Goal: Ask a question

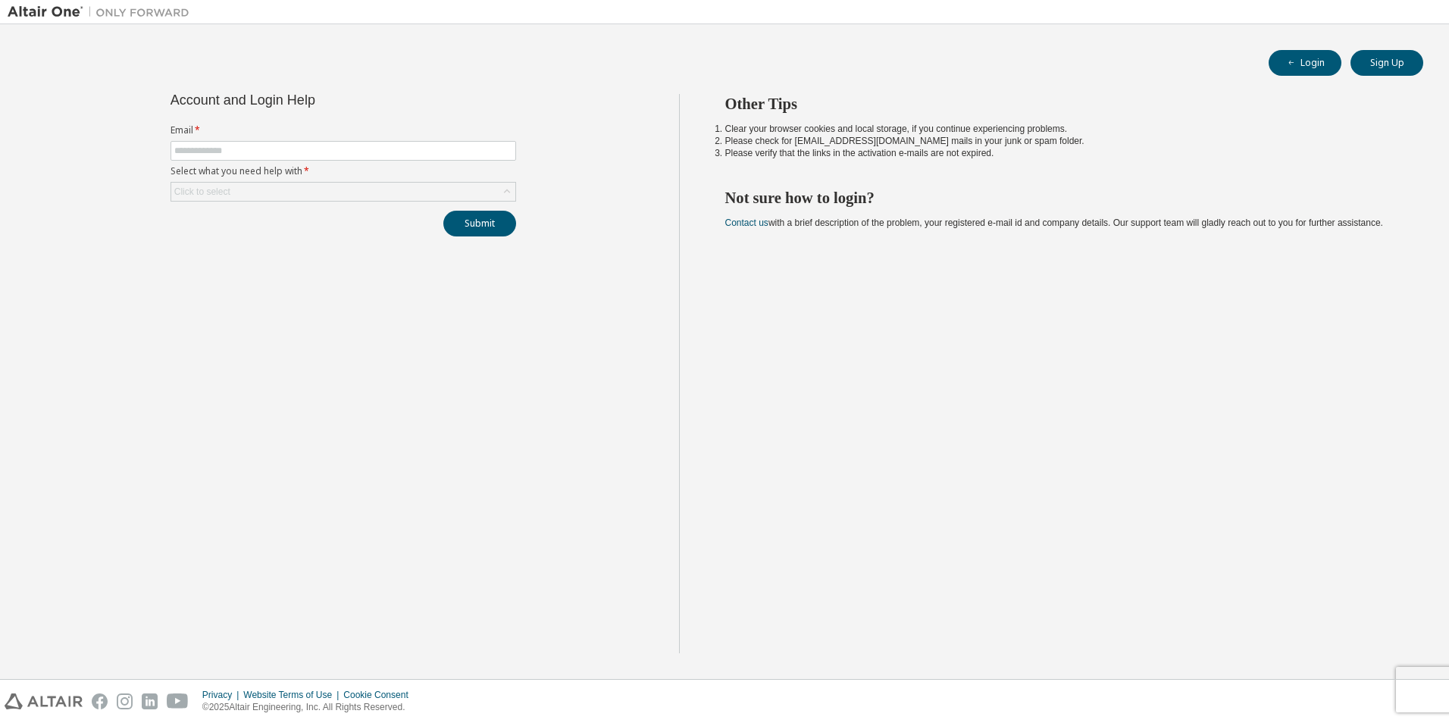
click at [279, 169] on label "Select what you need help with *" at bounding box center [344, 171] width 346 height 12
click at [279, 160] on span at bounding box center [344, 151] width 346 height 20
click at [278, 153] on input "text" at bounding box center [343, 151] width 338 height 12
type input "**********"
click at [275, 188] on div "Click to select" at bounding box center [343, 192] width 344 height 18
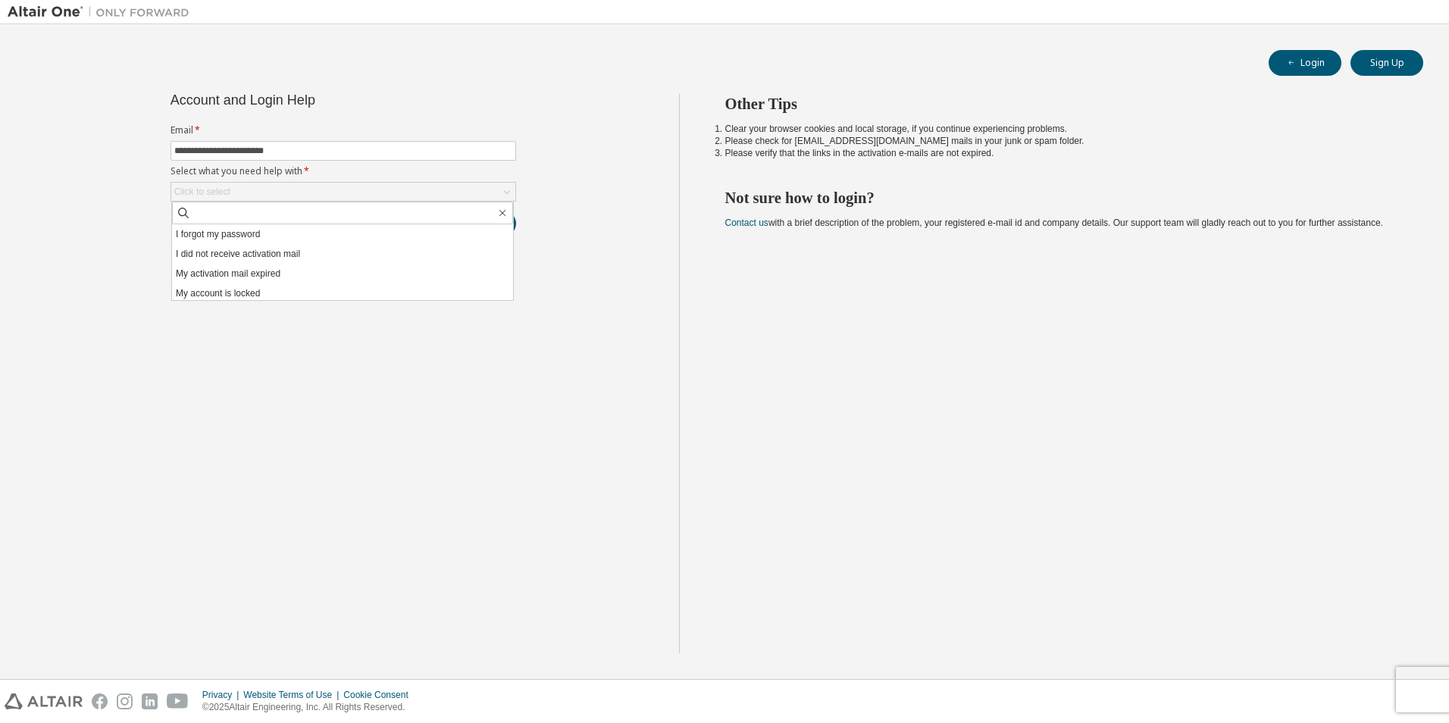
click at [285, 236] on li "I forgot my password" at bounding box center [342, 234] width 341 height 20
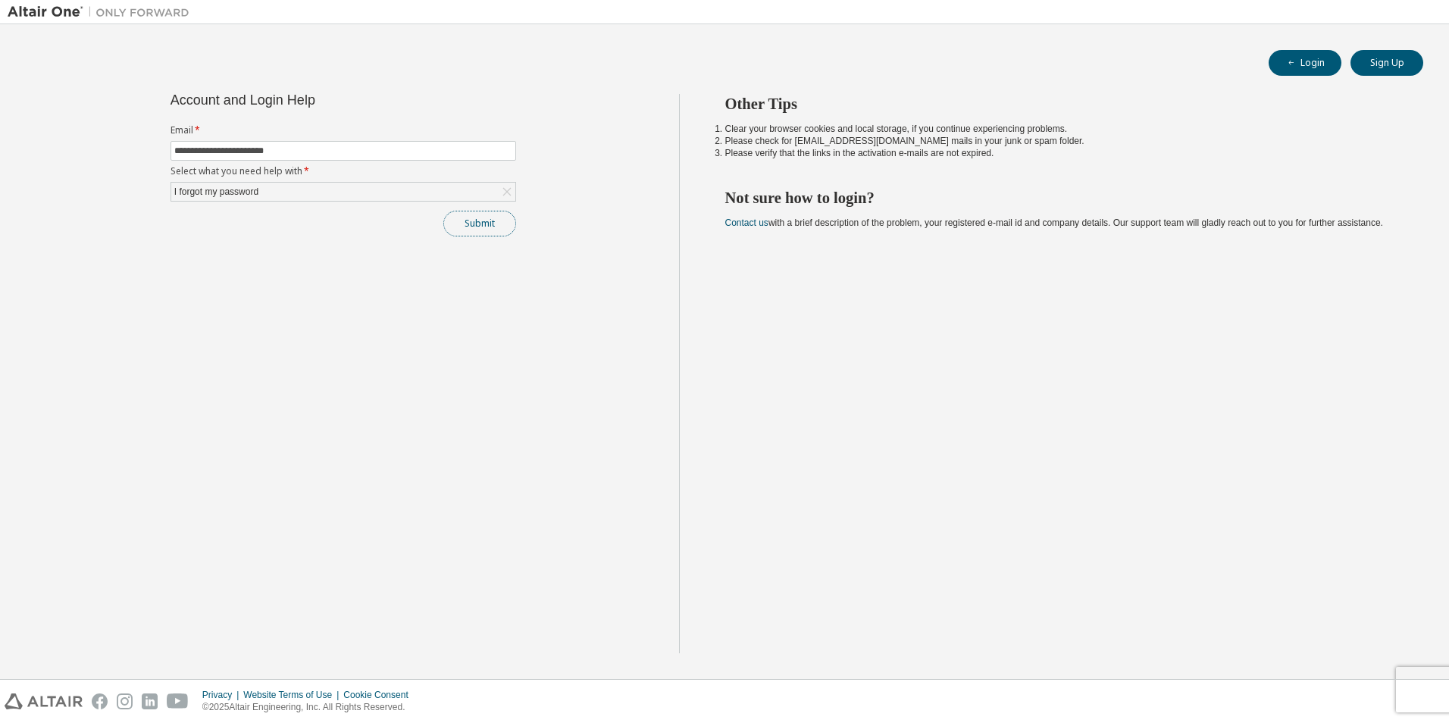
click at [475, 219] on button "Submit" at bounding box center [479, 224] width 73 height 26
click at [474, 227] on button "Submit" at bounding box center [479, 224] width 73 height 26
